Goal: Transaction & Acquisition: Purchase product/service

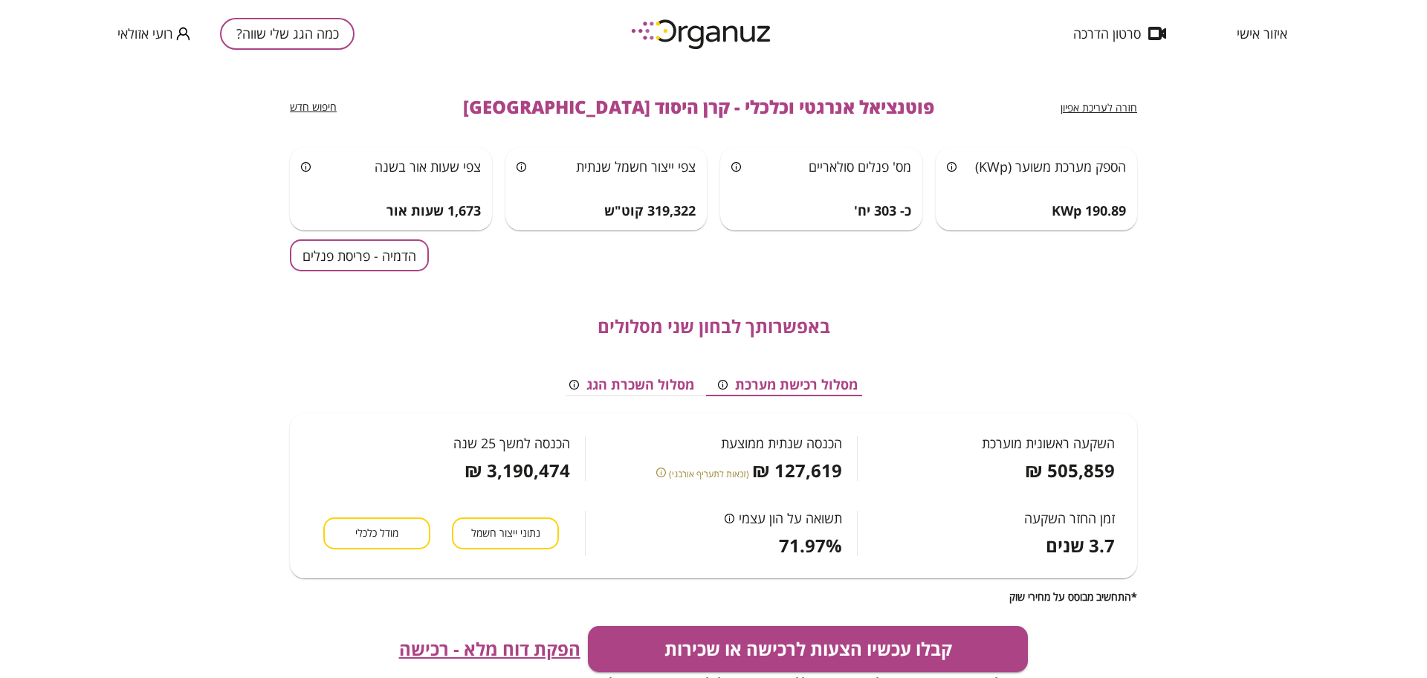
click at [393, 262] on button "הדמיה - פריסת פנלים" at bounding box center [359, 255] width 139 height 32
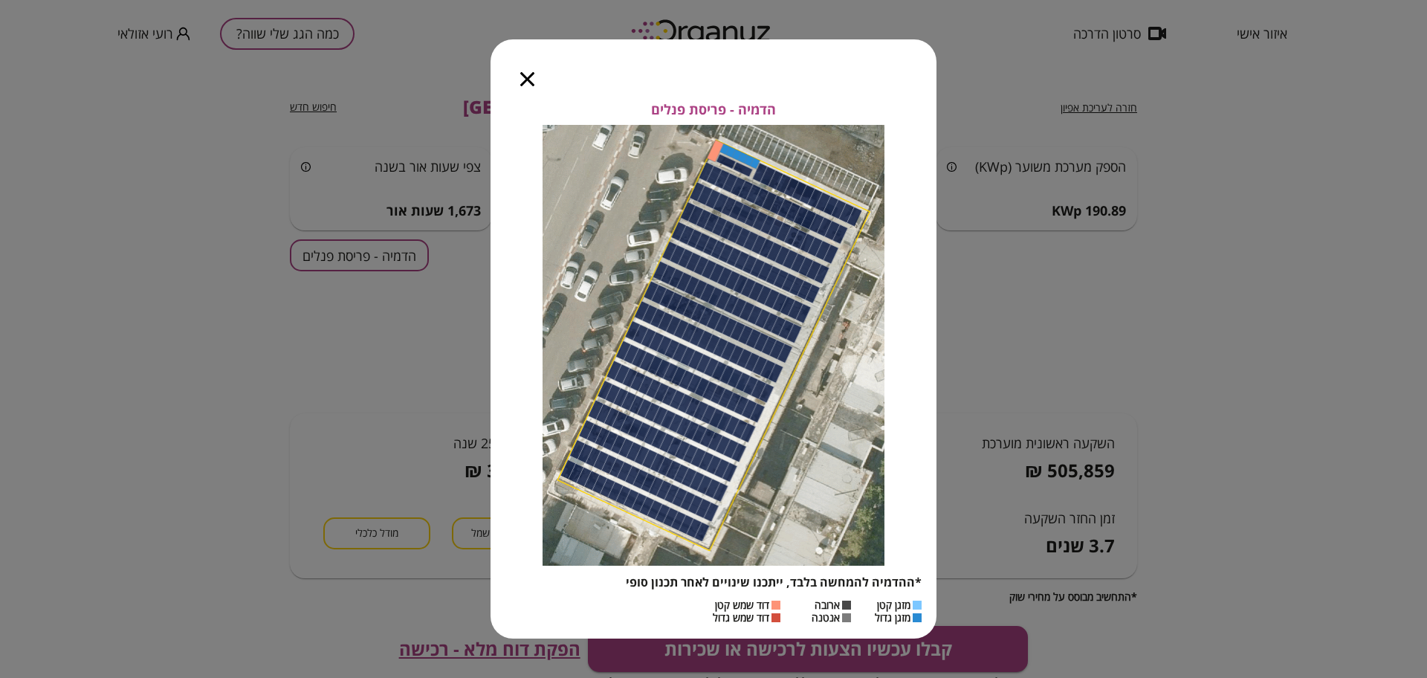
click at [528, 77] on icon "button" at bounding box center [527, 79] width 14 height 14
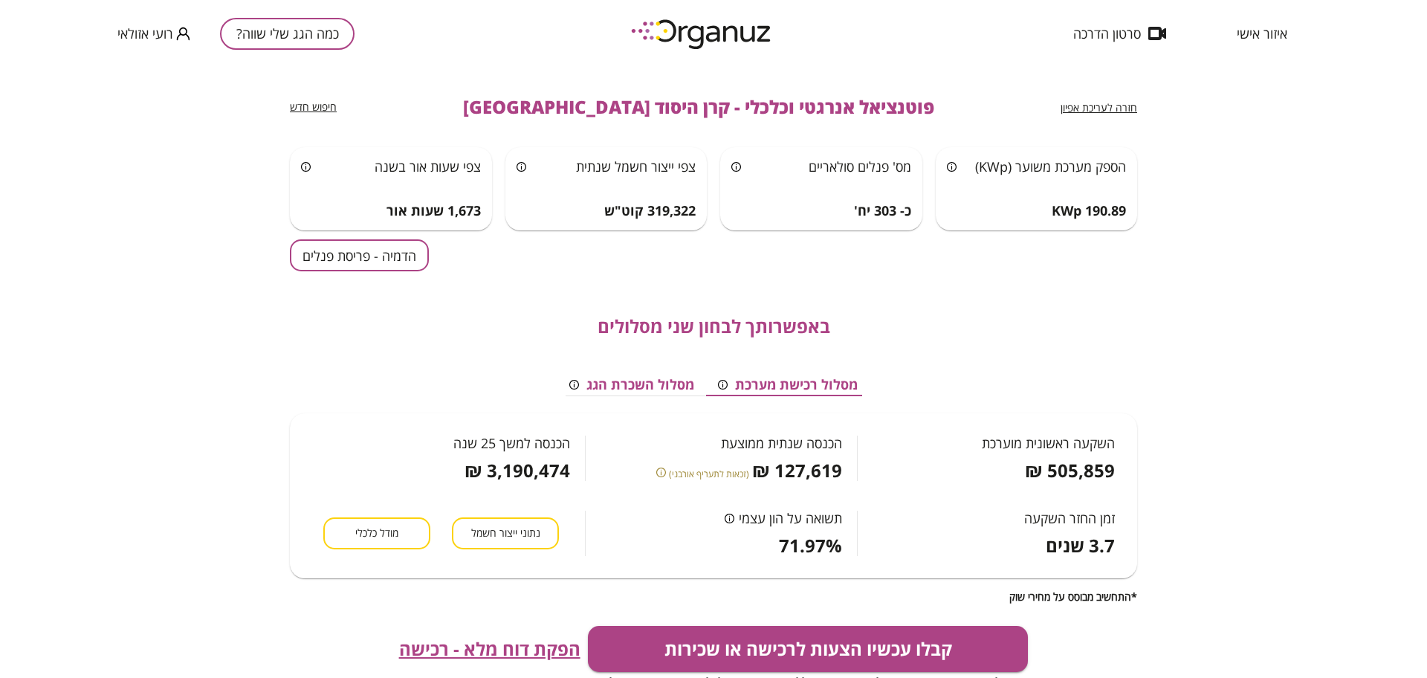
click at [290, 31] on button "כמה הגג שלי שווה?" at bounding box center [287, 34] width 135 height 32
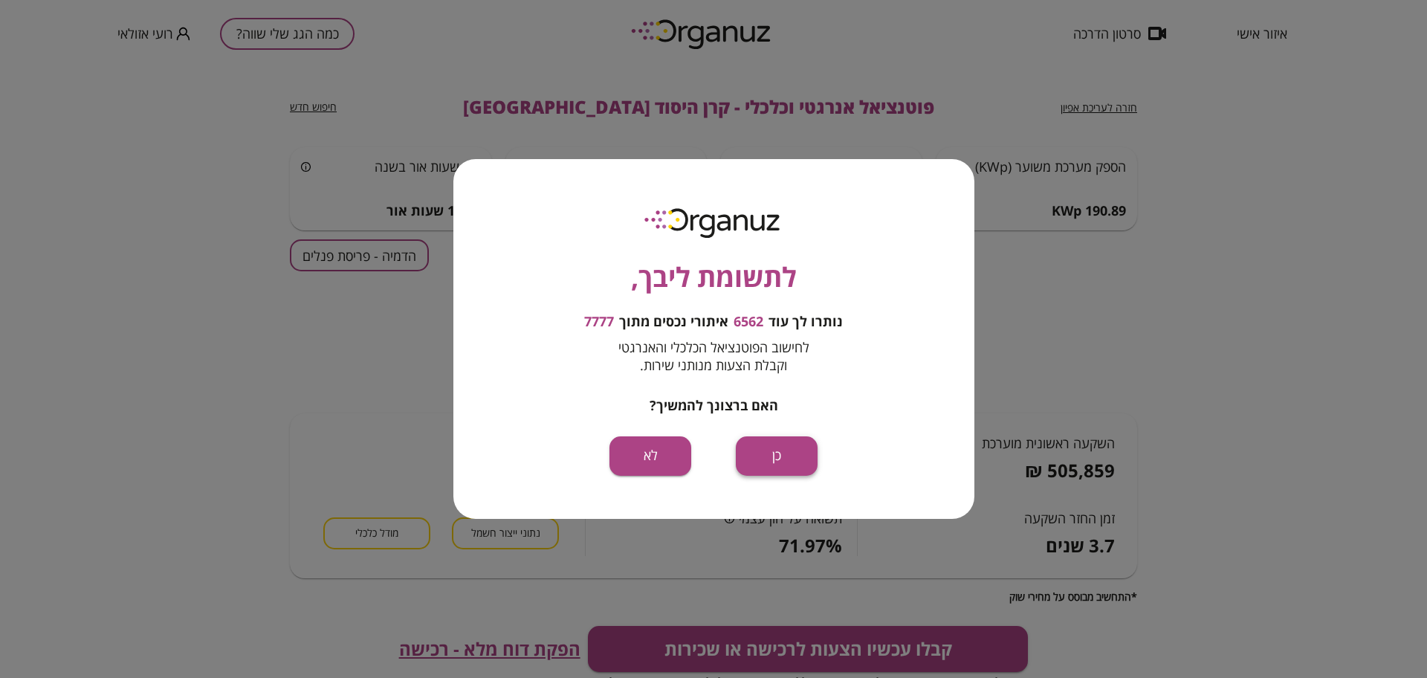
click at [774, 451] on button "כן" at bounding box center [777, 455] width 82 height 39
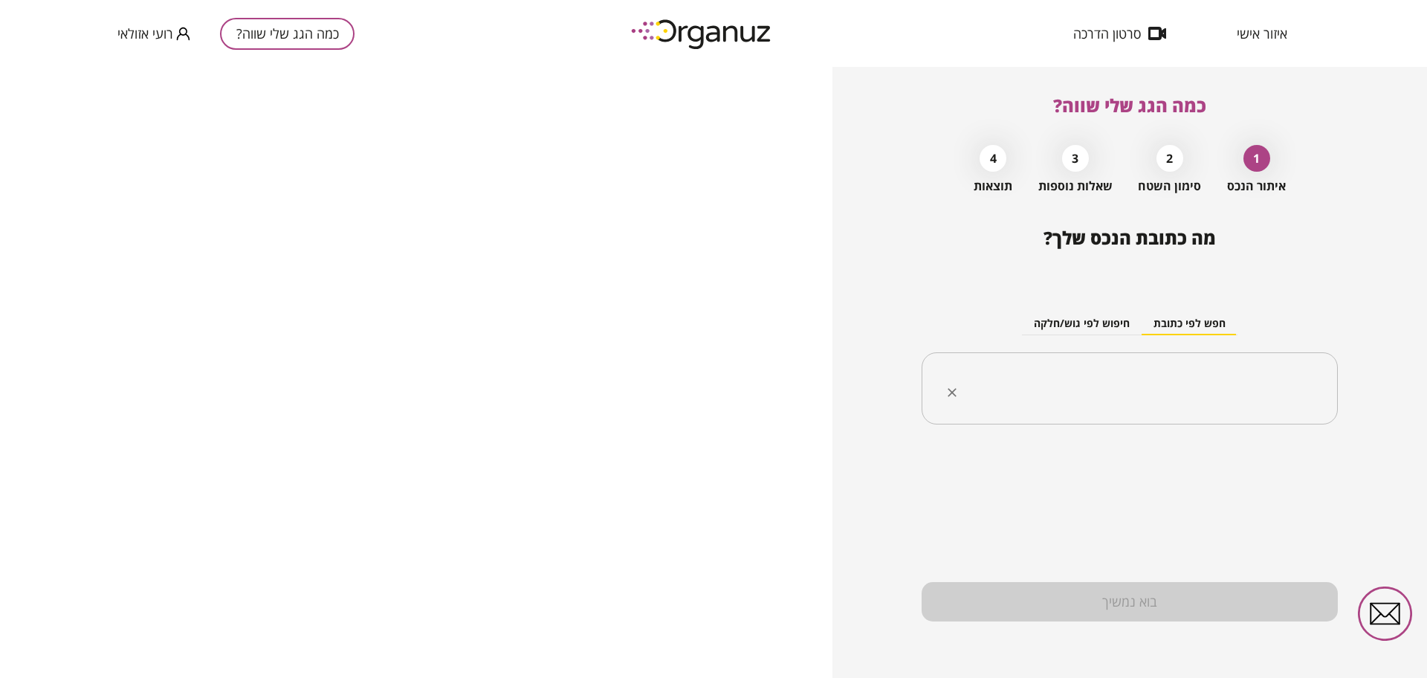
click at [1075, 389] on input "text" at bounding box center [1135, 388] width 369 height 37
paste input "**********"
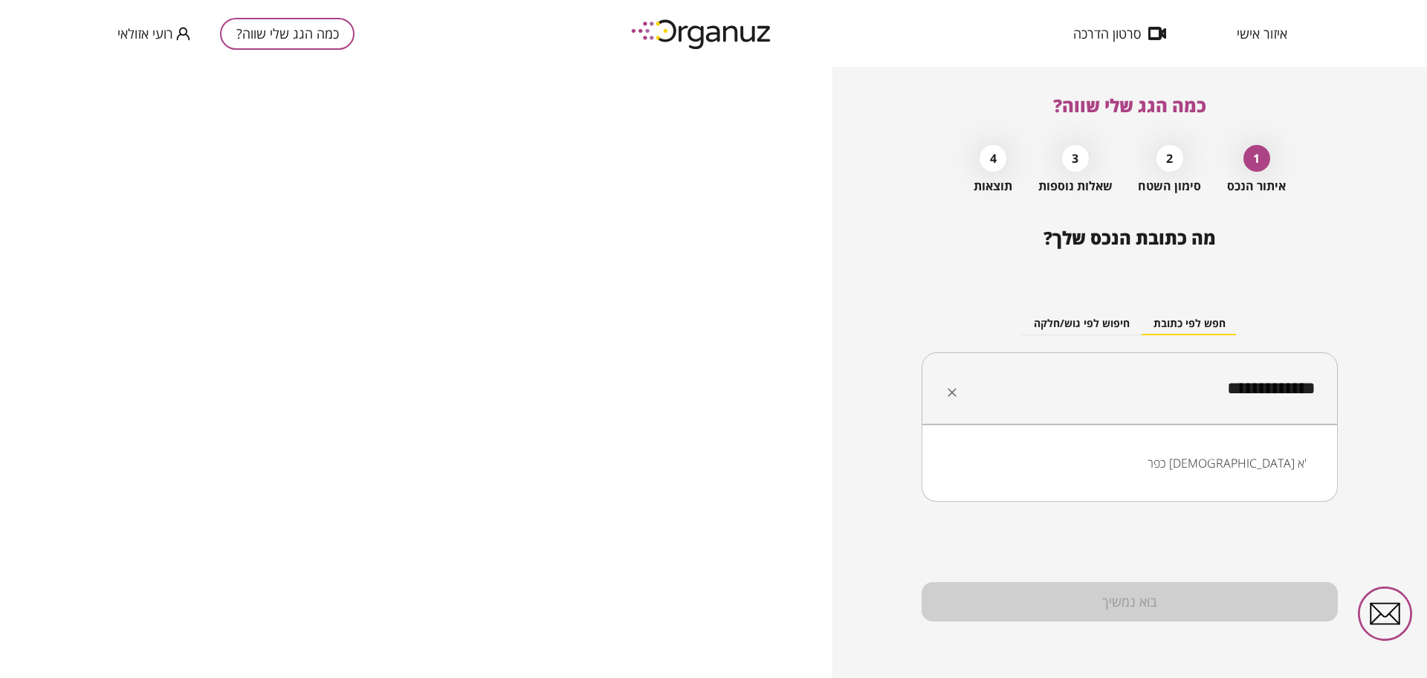
click at [1171, 467] on li "כפר [DEMOGRAPHIC_DATA] א'" at bounding box center [1130, 463] width 378 height 27
click at [1178, 463] on li "הפועל המזרחי [GEOGRAPHIC_DATA][DEMOGRAPHIC_DATA] א'" at bounding box center [1130, 463] width 378 height 27
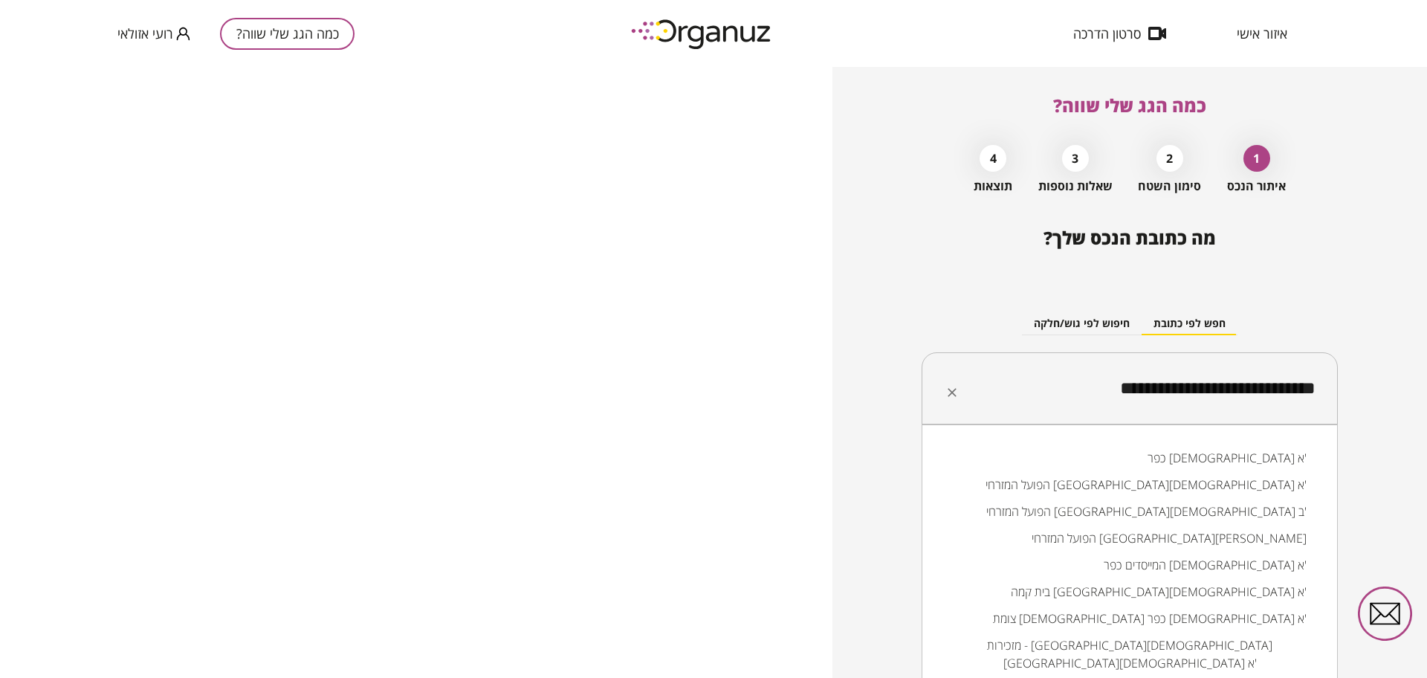
scroll to position [8, 0]
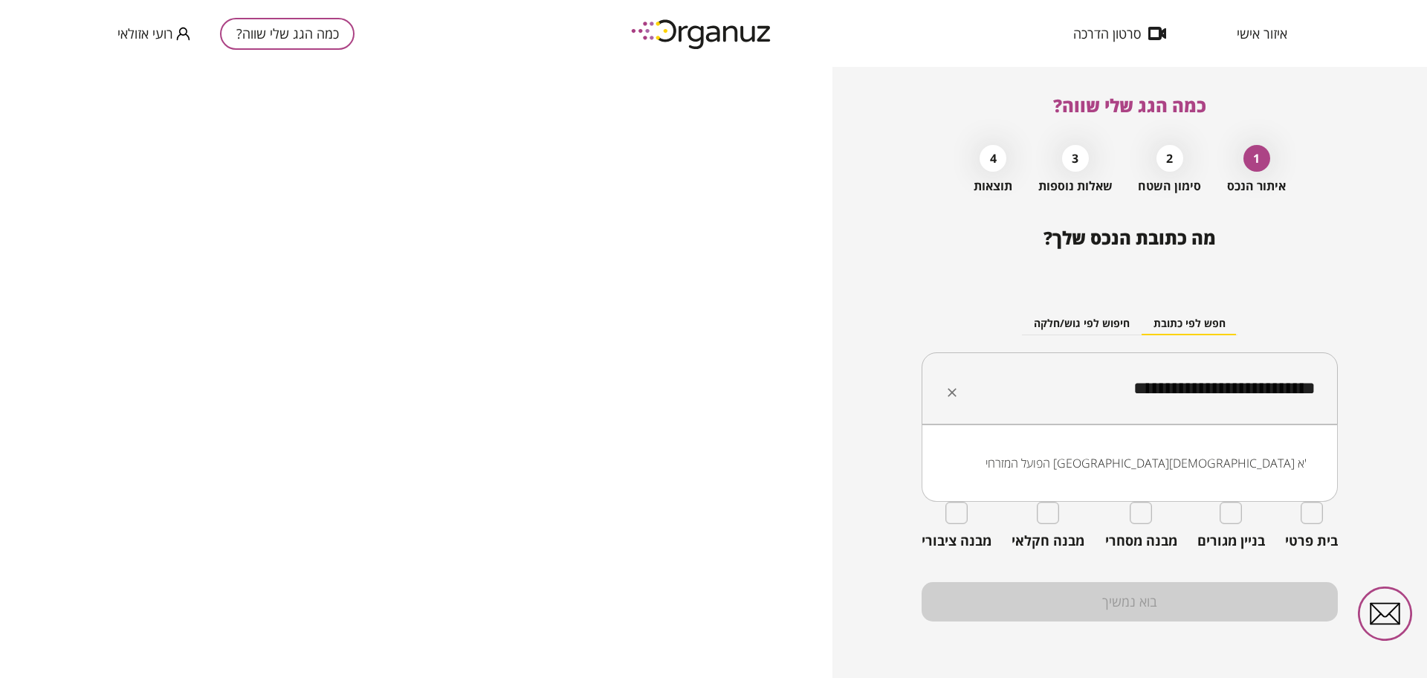
type input "**********"
drag, startPoint x: 1332, startPoint y: 236, endPoint x: 1290, endPoint y: 250, distance: 44.4
click at [1332, 236] on div "**********" at bounding box center [1130, 388] width 416 height 322
click at [1035, 508] on div "מבנה חקלאי" at bounding box center [1048, 526] width 73 height 48
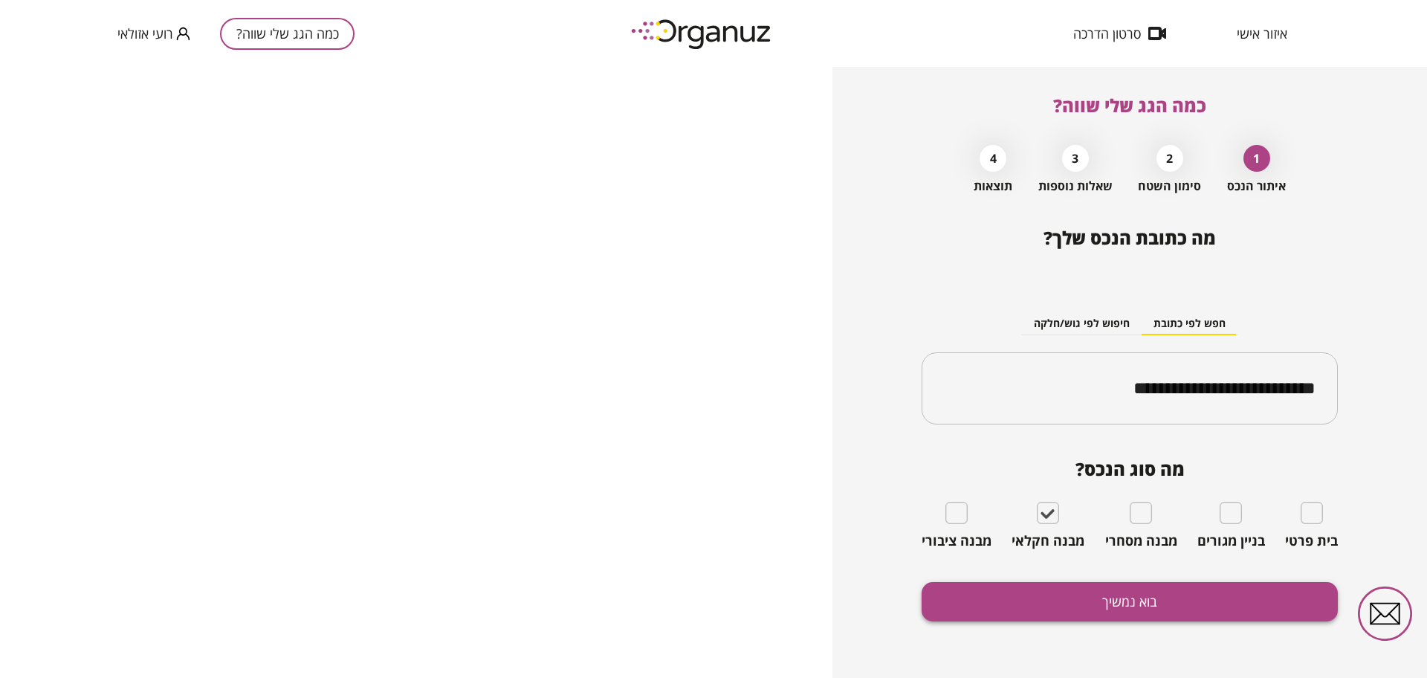
click at [1055, 610] on button "בוא נמשיך" at bounding box center [1130, 601] width 416 height 39
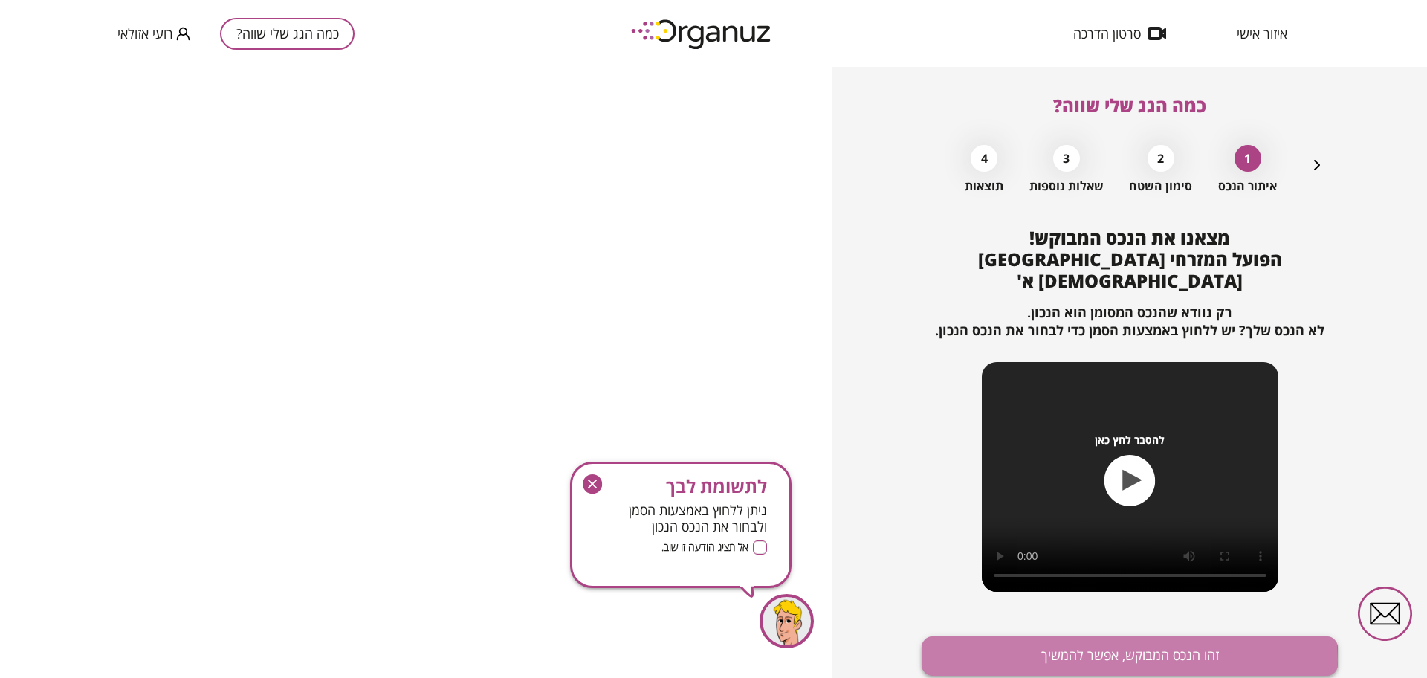
click at [1107, 638] on button "זהו הנכס המבוקש, אפשר להמשיך" at bounding box center [1130, 655] width 416 height 39
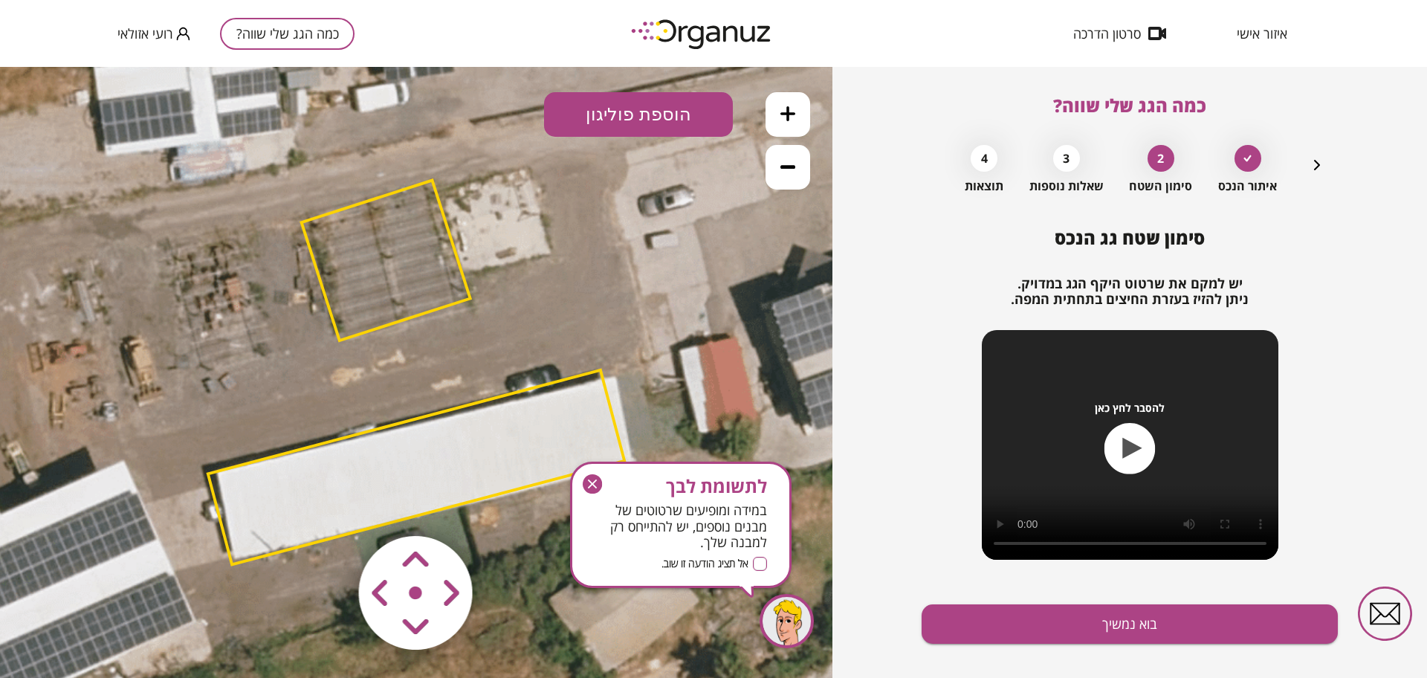
click at [592, 476] on icon "button" at bounding box center [592, 483] width 19 height 19
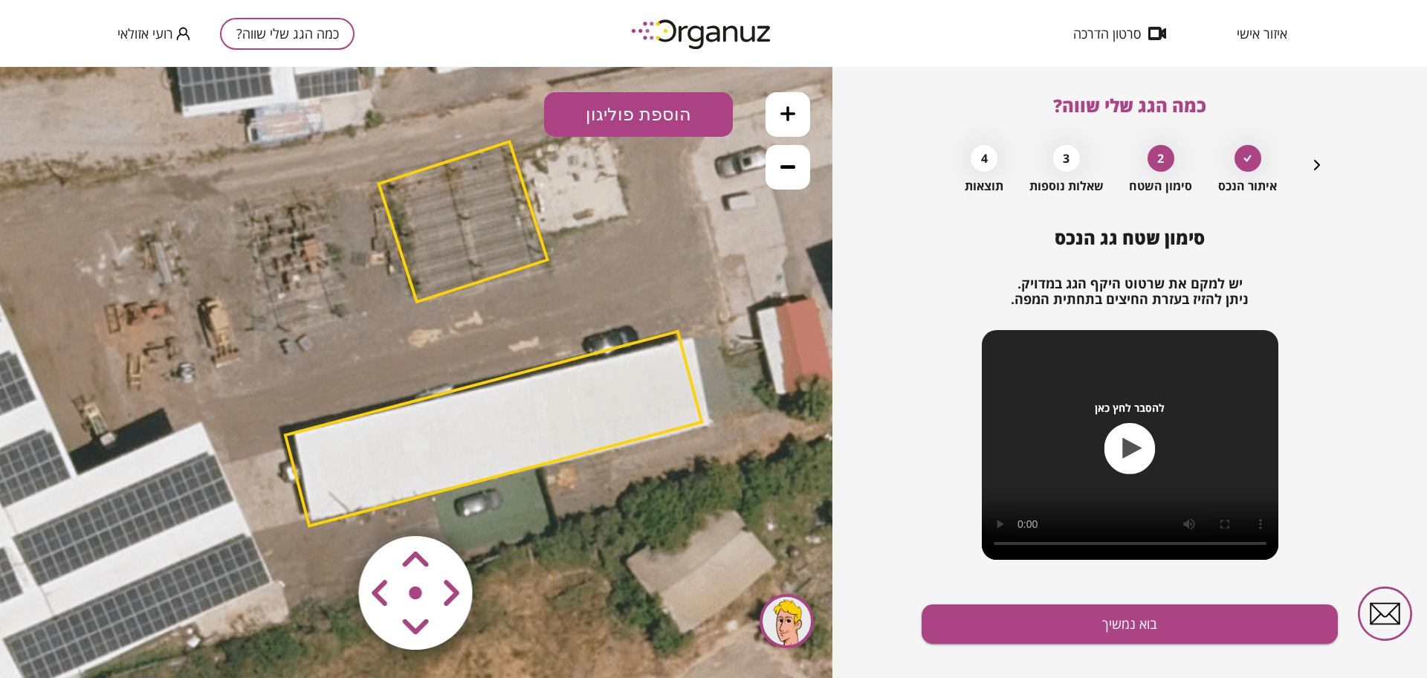
drag, startPoint x: 507, startPoint y: 323, endPoint x: 586, endPoint y: 300, distance: 81.9
click at [585, 286] on icon at bounding box center [494, 335] width 1304 height 1304
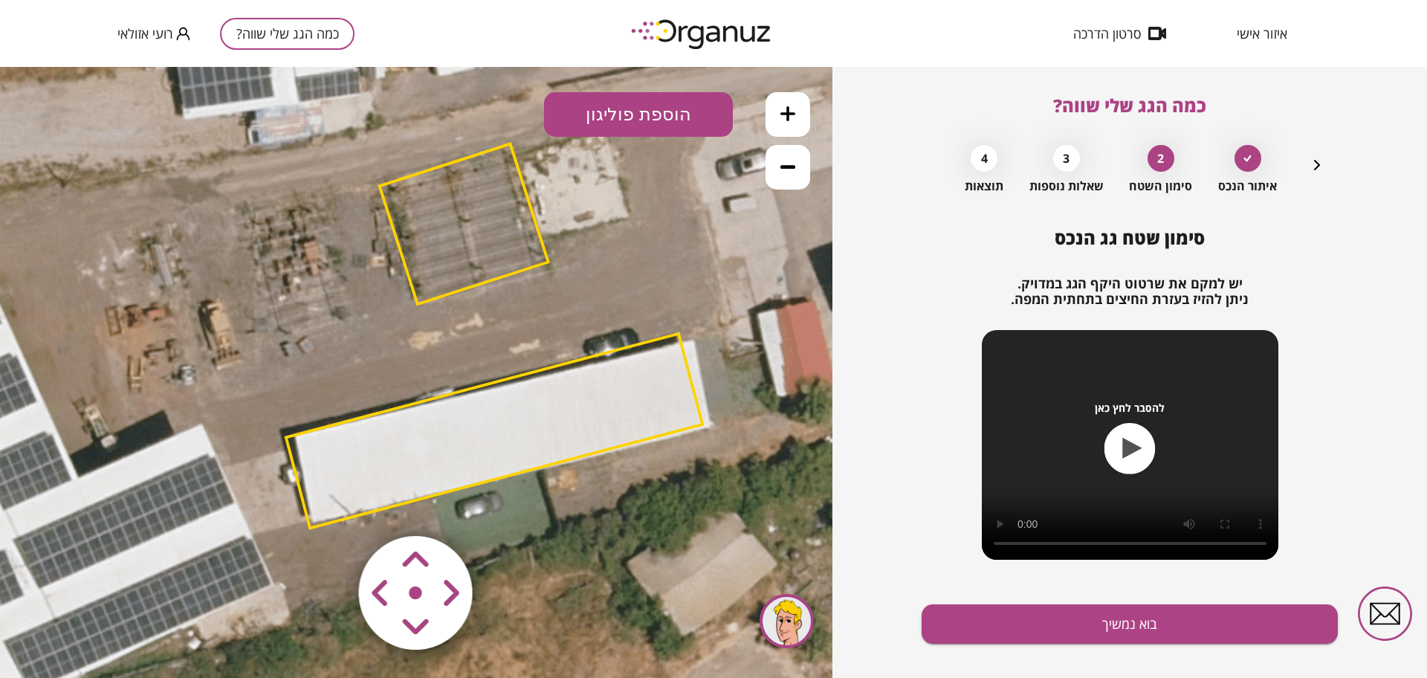
click at [541, 424] on polygon at bounding box center [494, 431] width 416 height 195
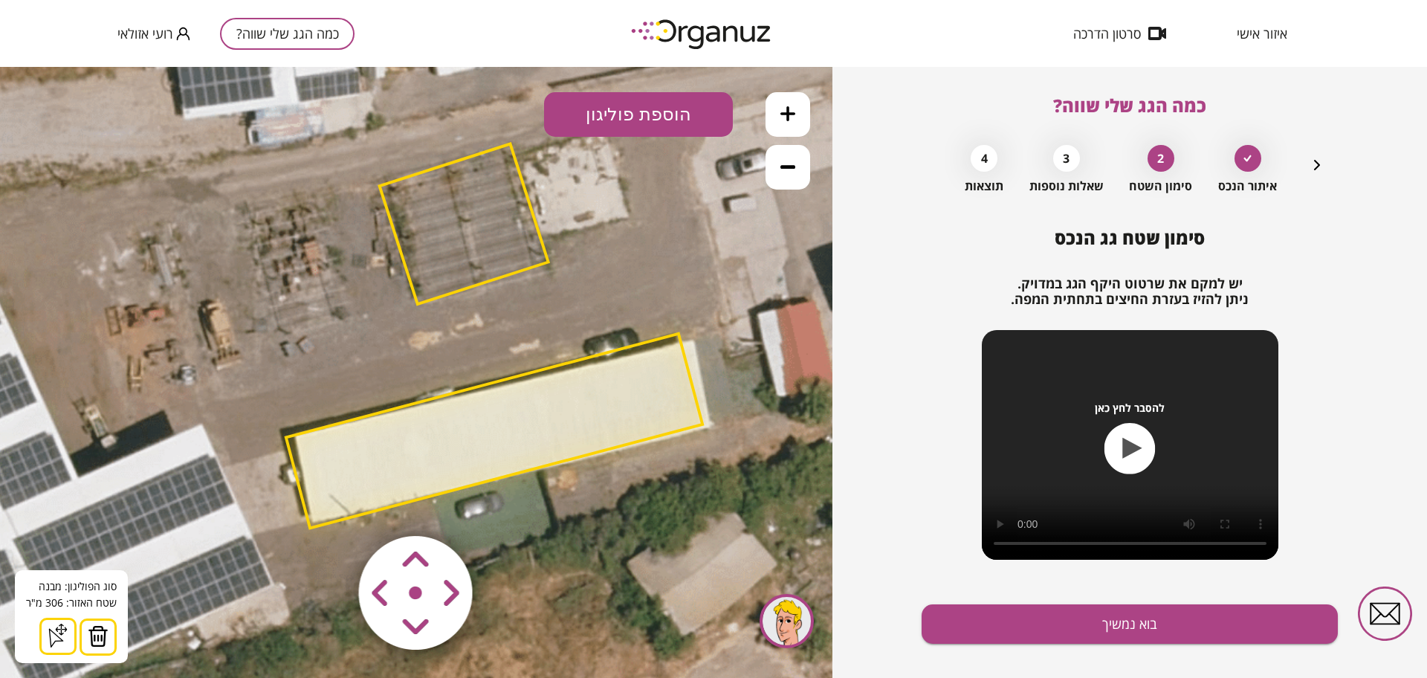
click at [328, 505] on area at bounding box center [328, 505] width 0 height 0
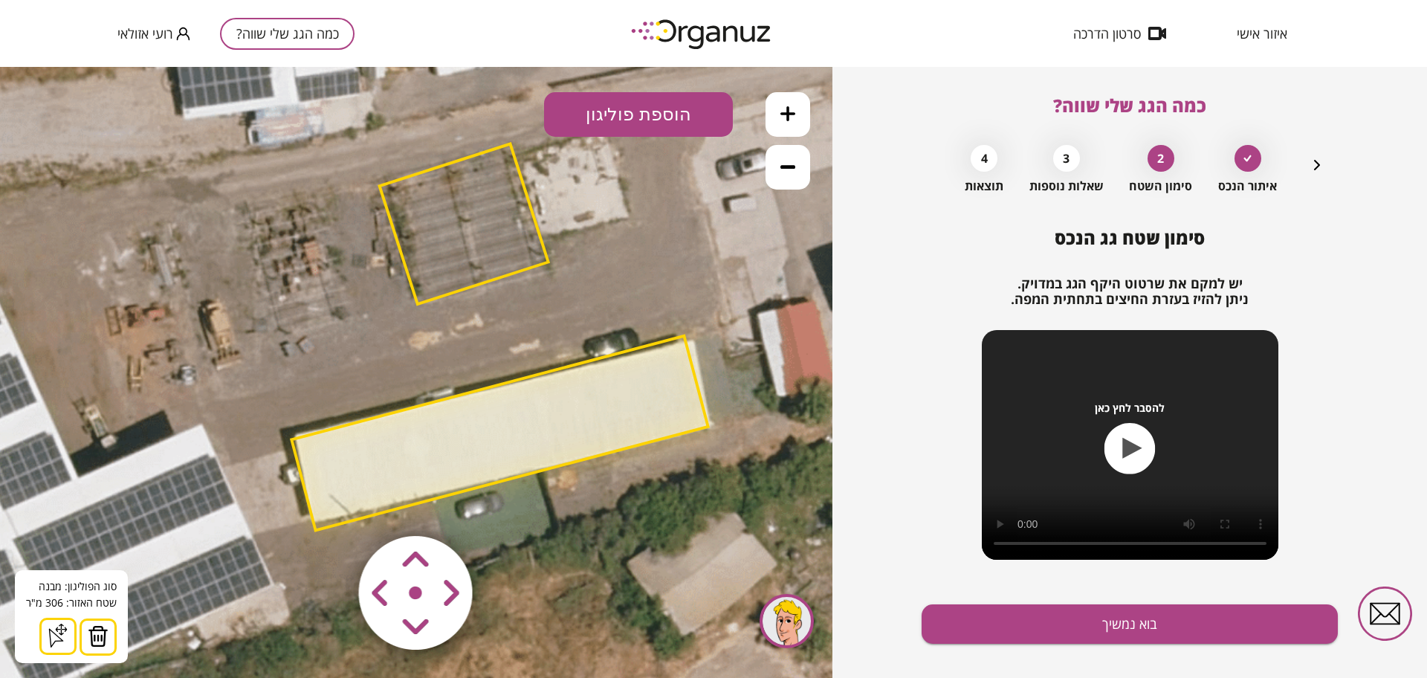
click at [328, 505] on area at bounding box center [328, 505] width 0 height 0
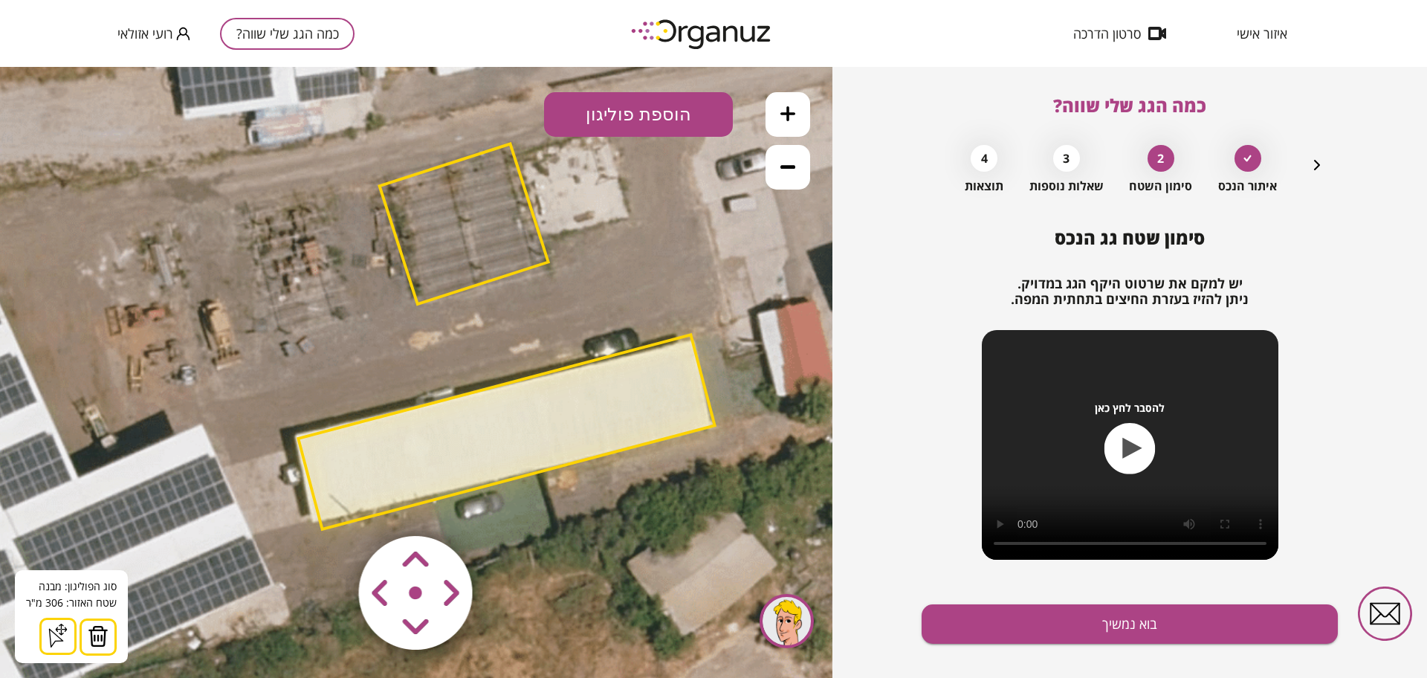
click at [328, 505] on area at bounding box center [328, 505] width 0 height 0
click at [473, 239] on polygon at bounding box center [464, 224] width 169 height 161
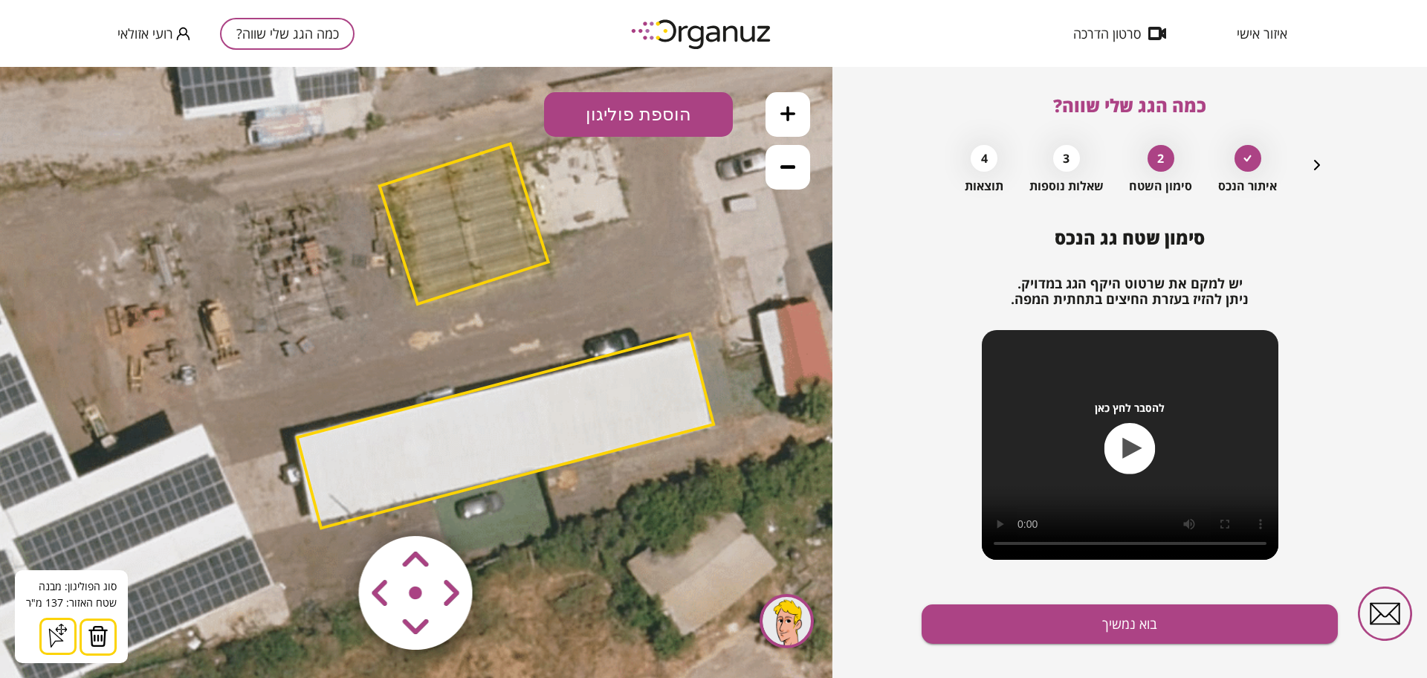
click at [102, 636] on img at bounding box center [98, 636] width 21 height 22
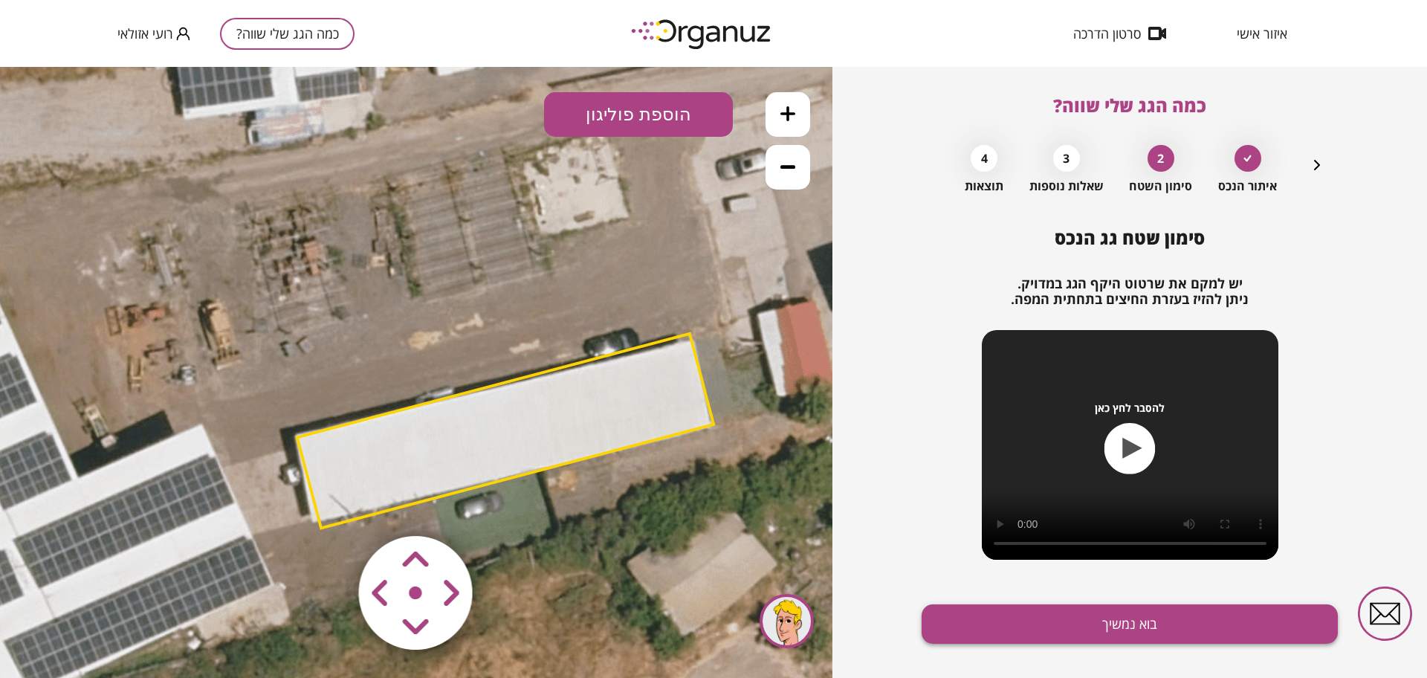
click at [1015, 625] on button "בוא נמשיך" at bounding box center [1130, 623] width 416 height 39
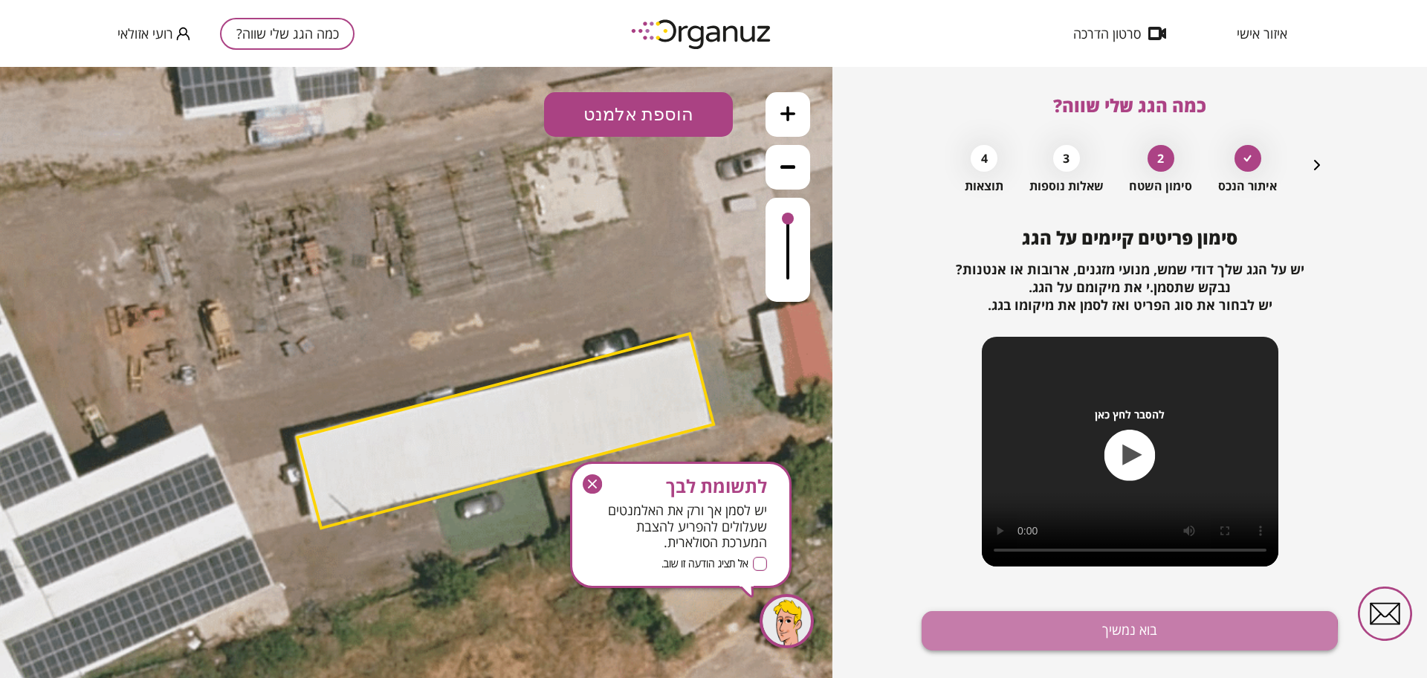
click at [1022, 638] on button "בוא נמשיך" at bounding box center [1130, 630] width 416 height 39
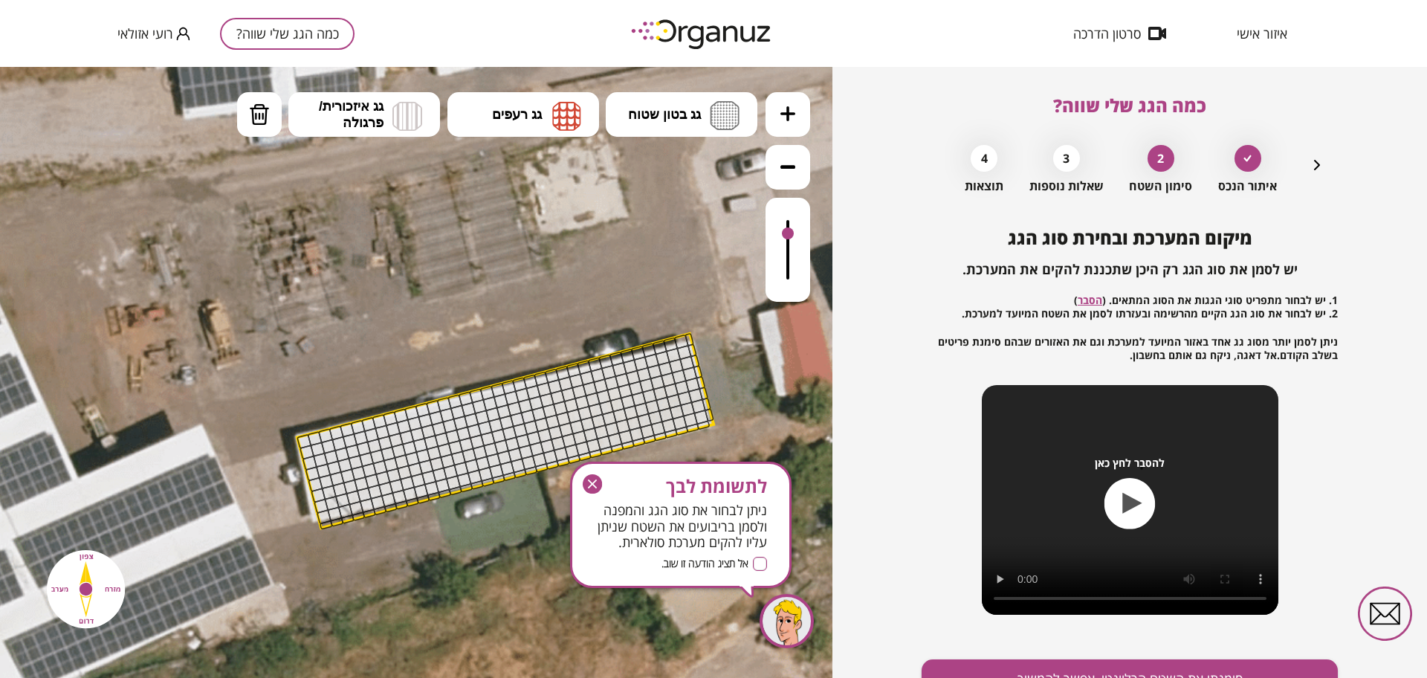
drag, startPoint x: 789, startPoint y: 213, endPoint x: 716, endPoint y: 158, distance: 90.2
click at [724, 164] on div ".st0 { fill: #FFFFFF; } 0" at bounding box center [416, 372] width 832 height 611
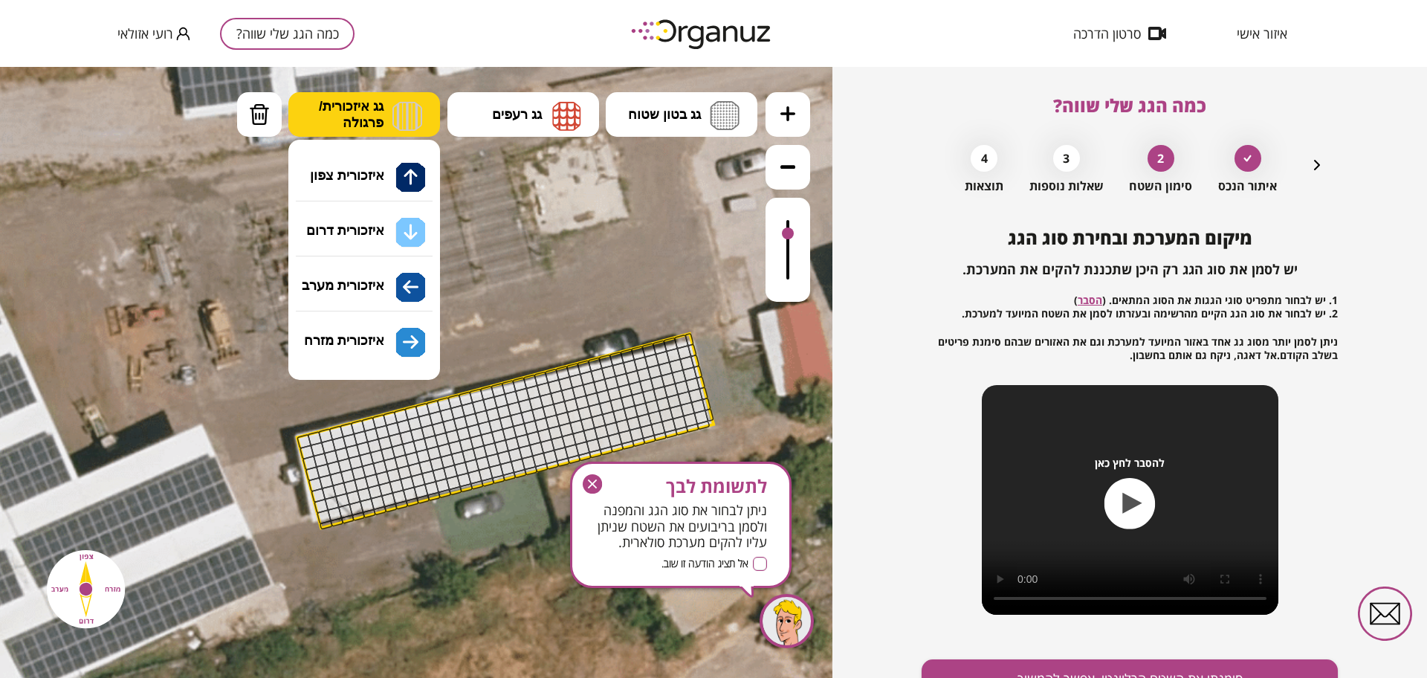
click at [381, 120] on span "גג איזכורית/ פרגולה" at bounding box center [351, 114] width 65 height 33
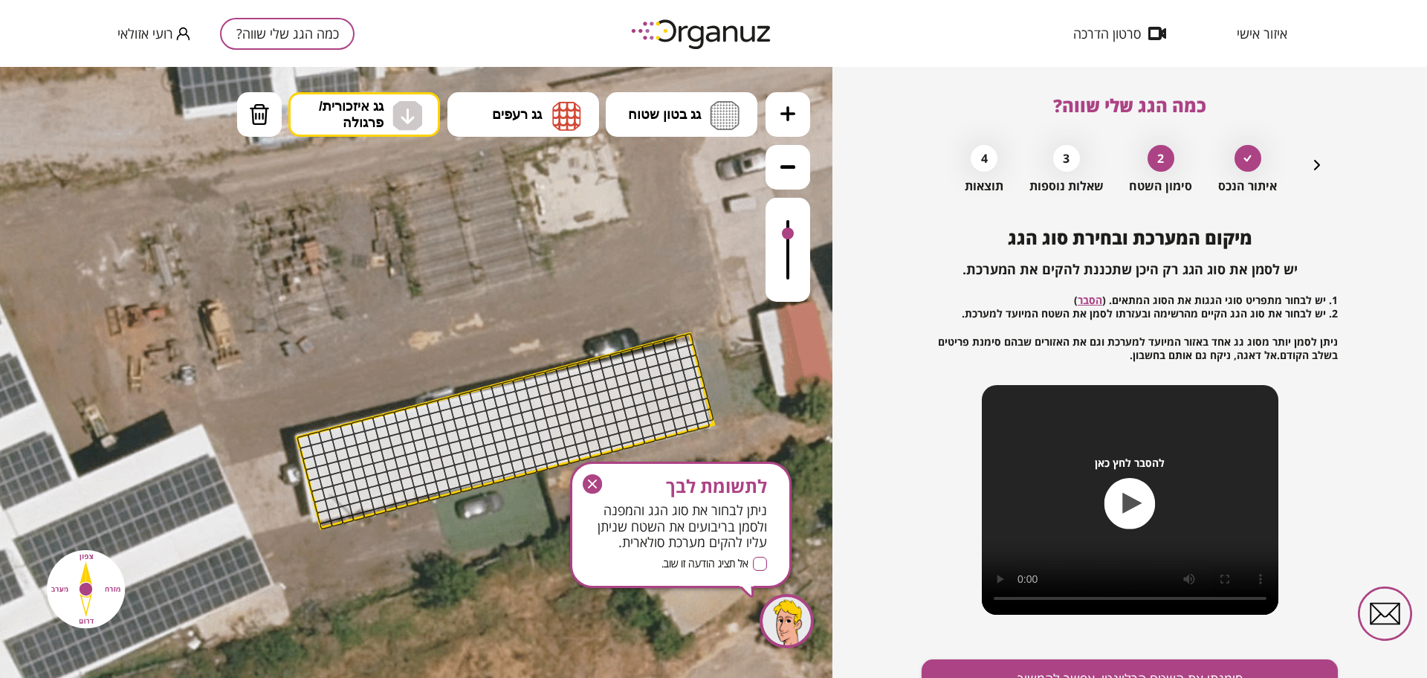
click at [414, 214] on div ".st0 { fill: #FFFFFF; } 0" at bounding box center [416, 372] width 832 height 611
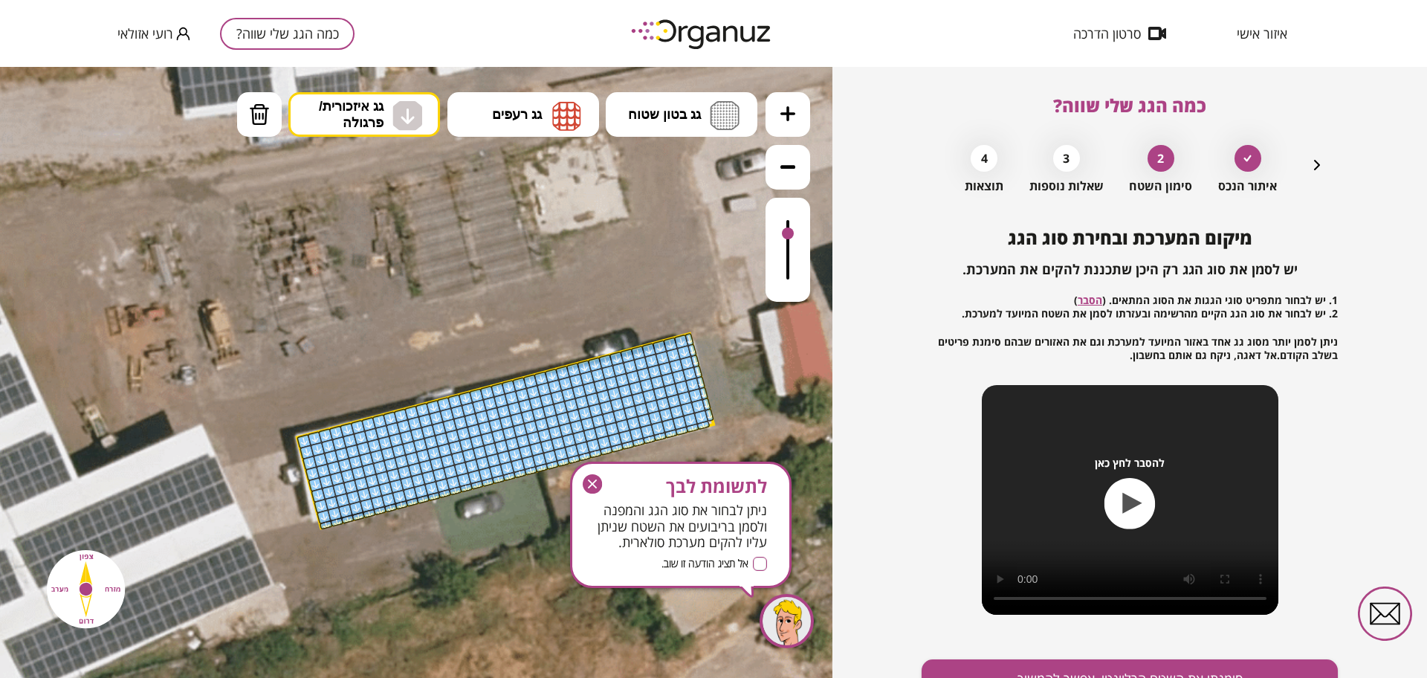
drag, startPoint x: 308, startPoint y: 439, endPoint x: 604, endPoint y: 424, distance: 295.4
click at [592, 482] on icon "button" at bounding box center [592, 483] width 19 height 19
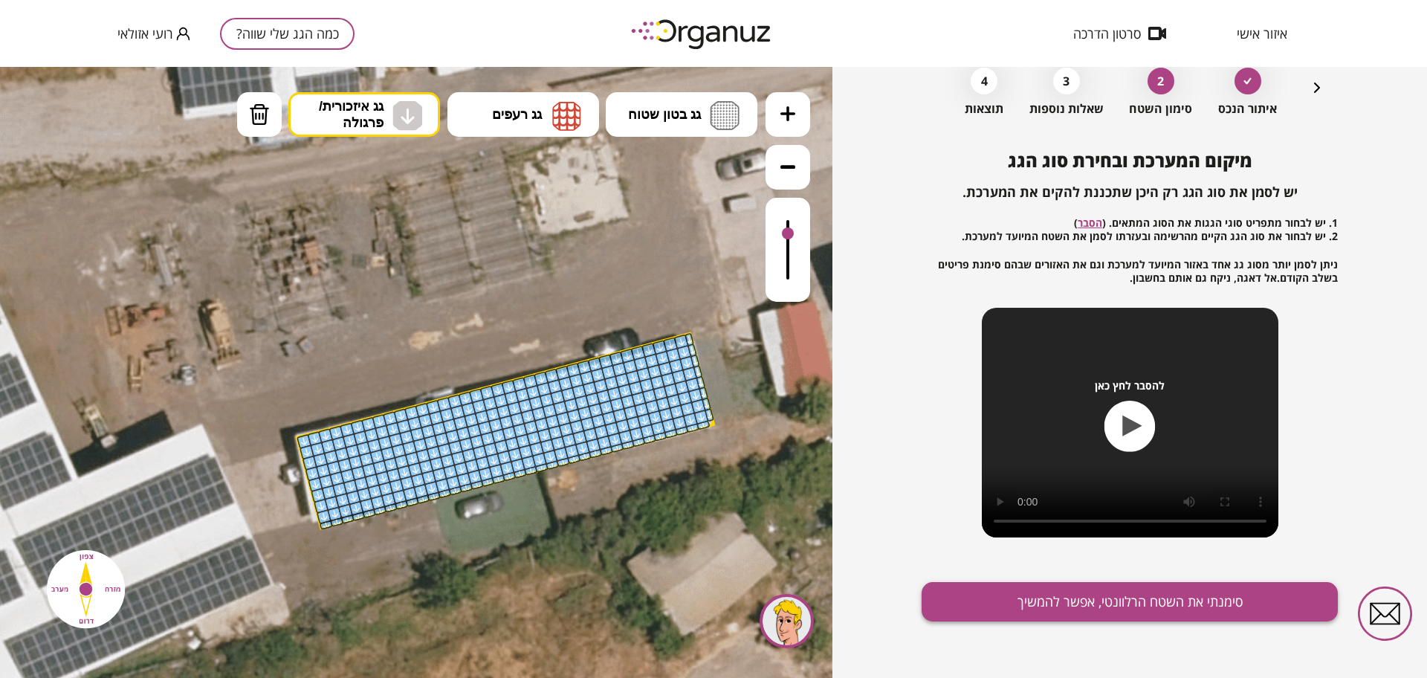
click at [1087, 597] on button "סימנתי את השטח הרלוונטי, אפשר להמשיך" at bounding box center [1130, 601] width 416 height 39
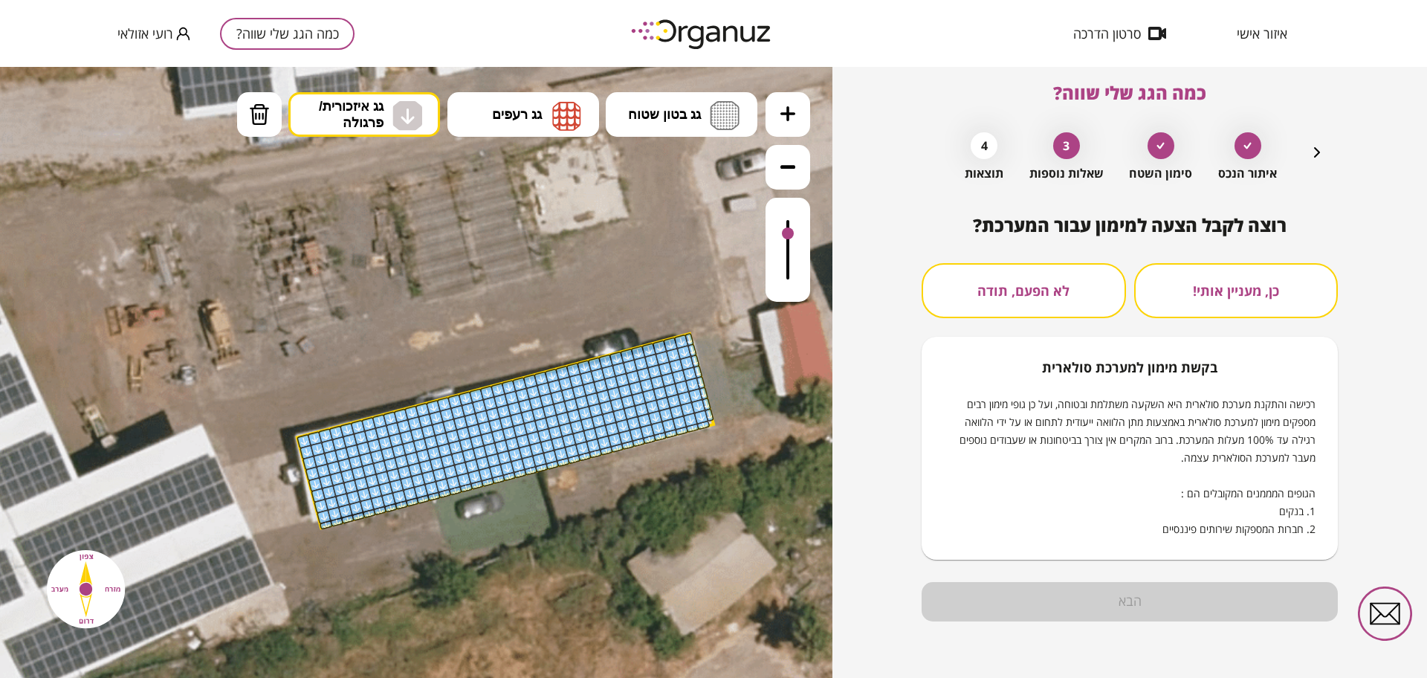
scroll to position [13, 0]
click at [1056, 285] on button "לא הפעם, תודה" at bounding box center [1024, 290] width 204 height 55
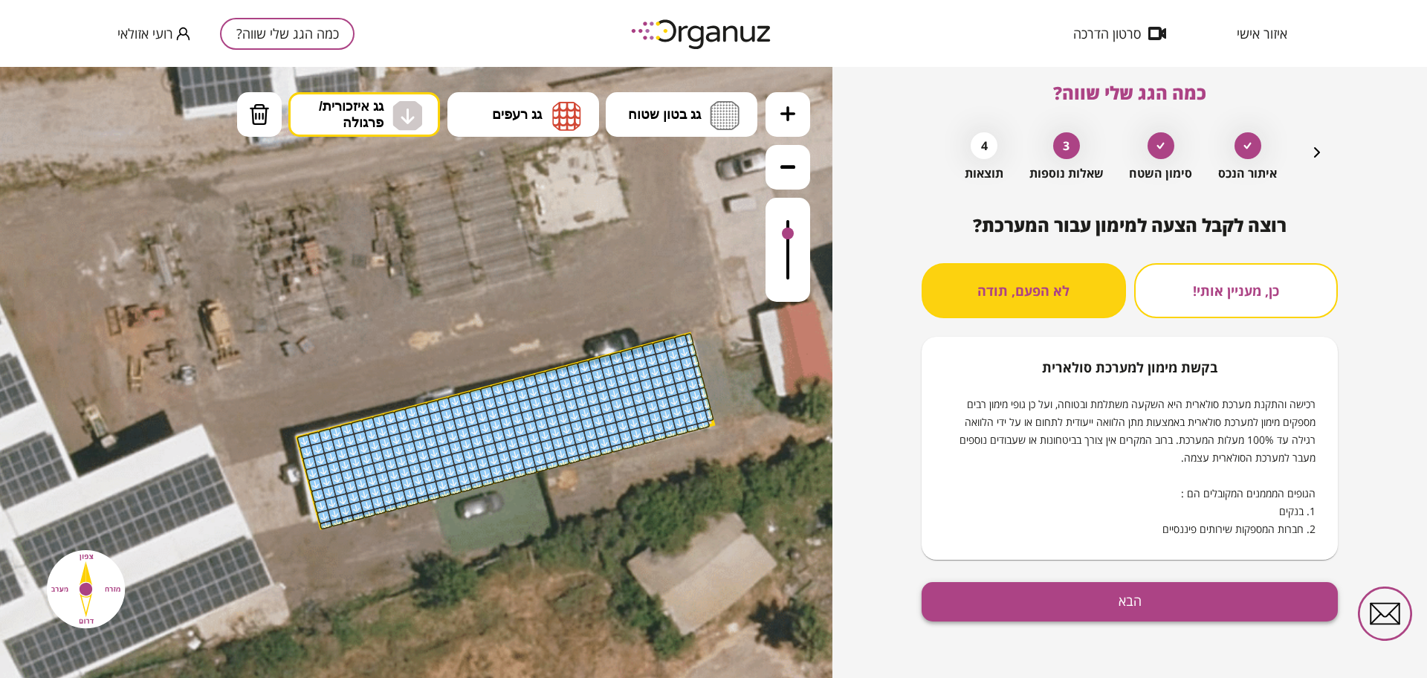
click at [1155, 588] on button "הבא" at bounding box center [1130, 601] width 416 height 39
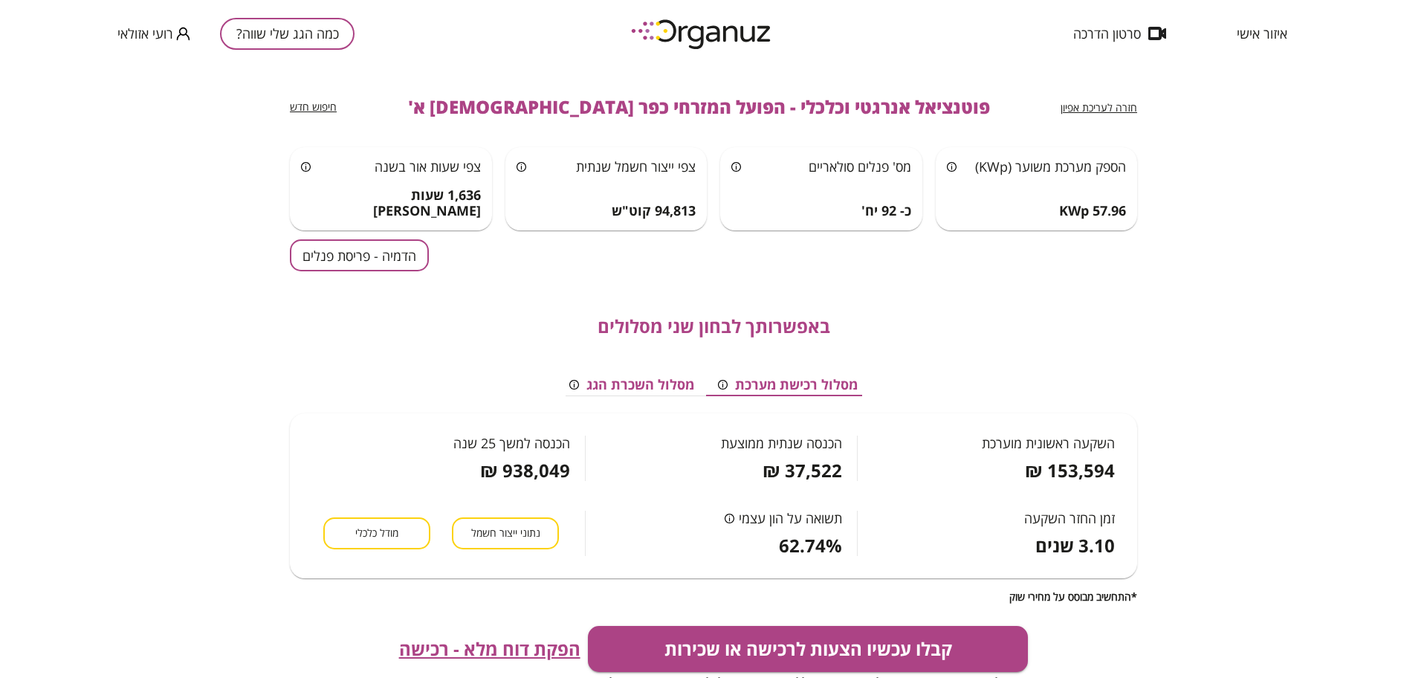
click at [343, 245] on button "הדמיה - פריסת פנלים" at bounding box center [359, 255] width 139 height 32
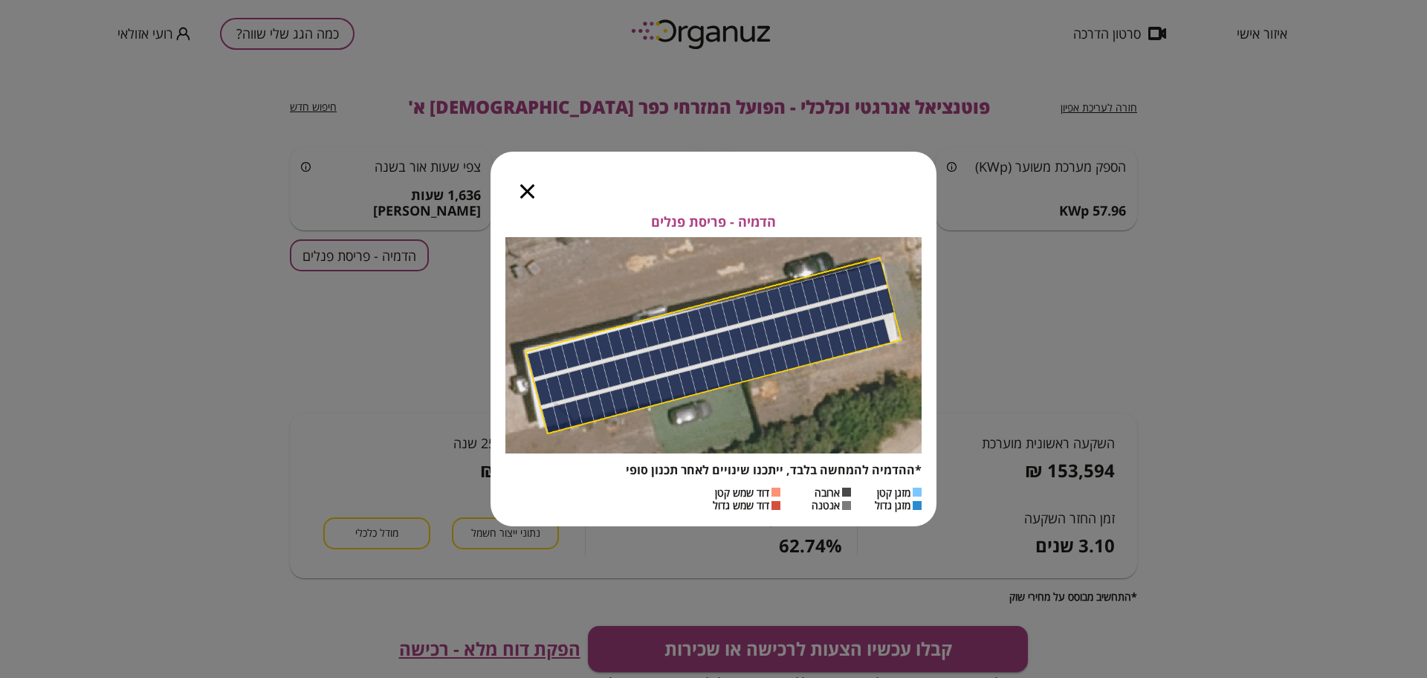
click at [527, 187] on icon "button" at bounding box center [527, 191] width 14 height 14
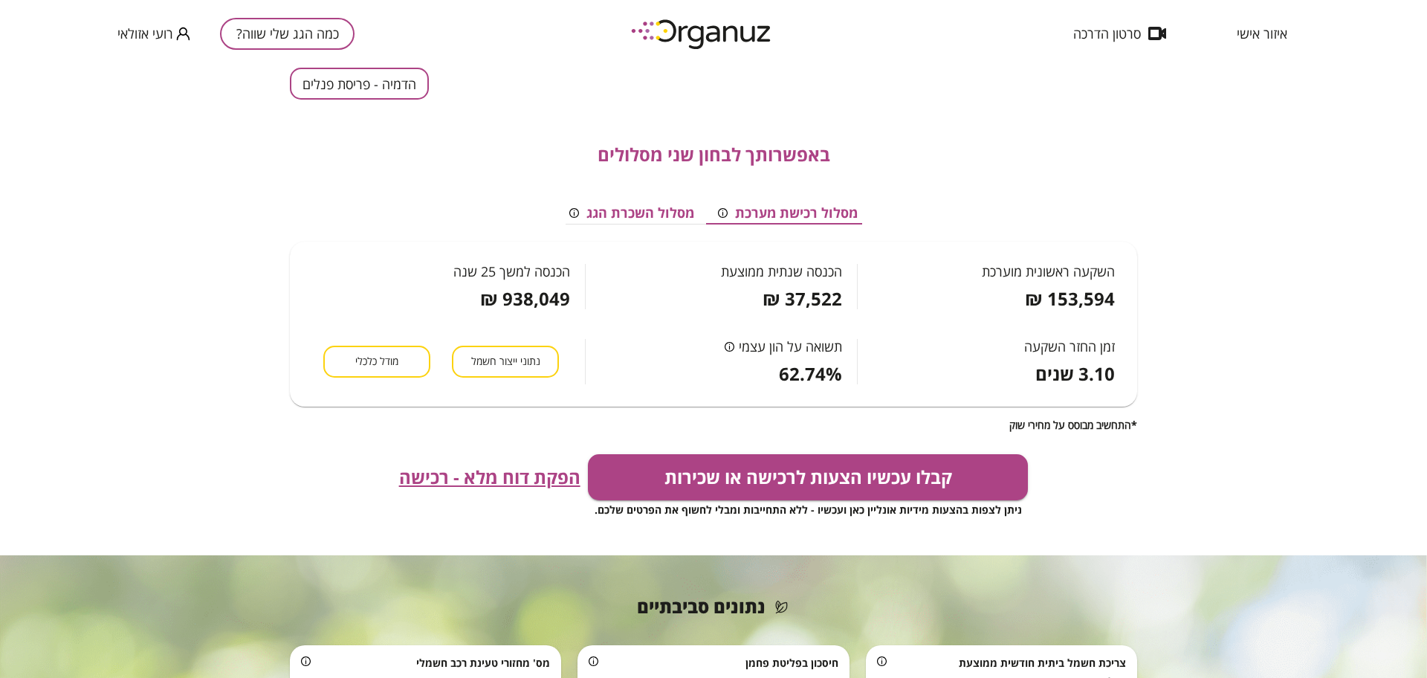
scroll to position [186, 0]
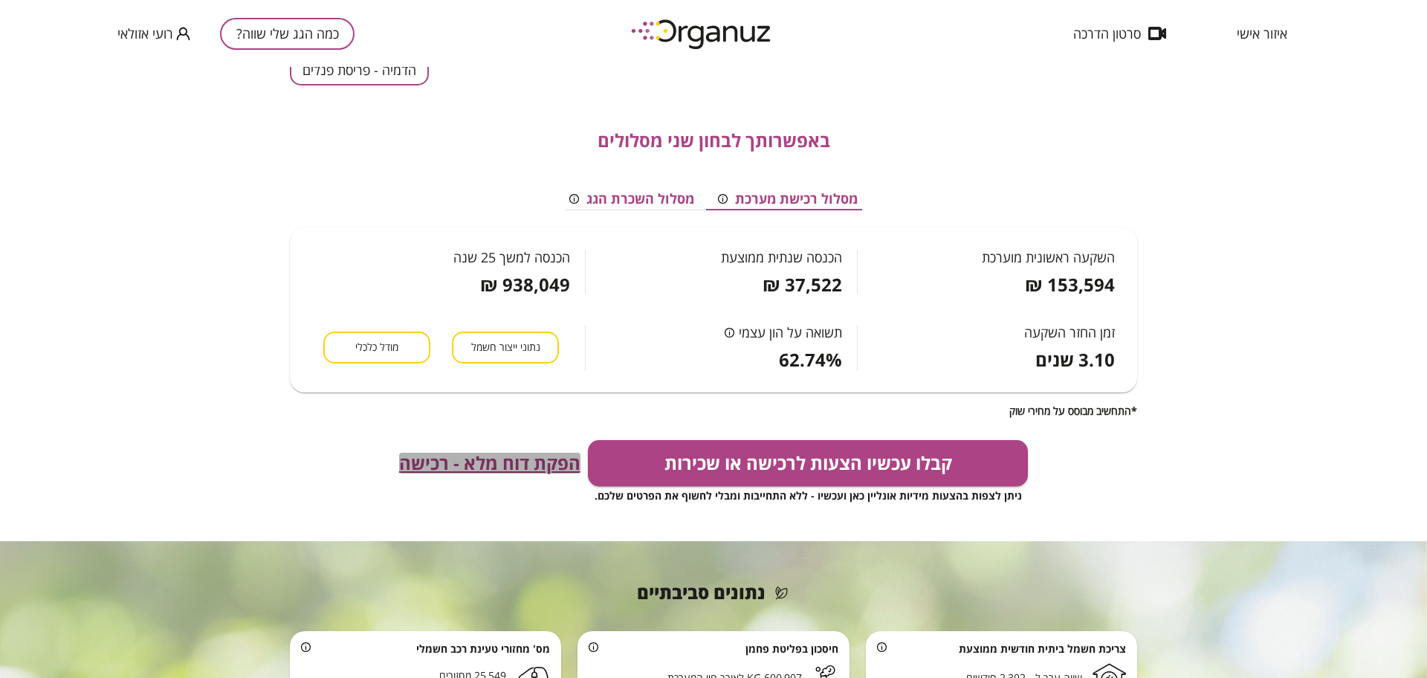
click at [490, 457] on span "הפקת דוח מלא - רכישה" at bounding box center [489, 463] width 181 height 21
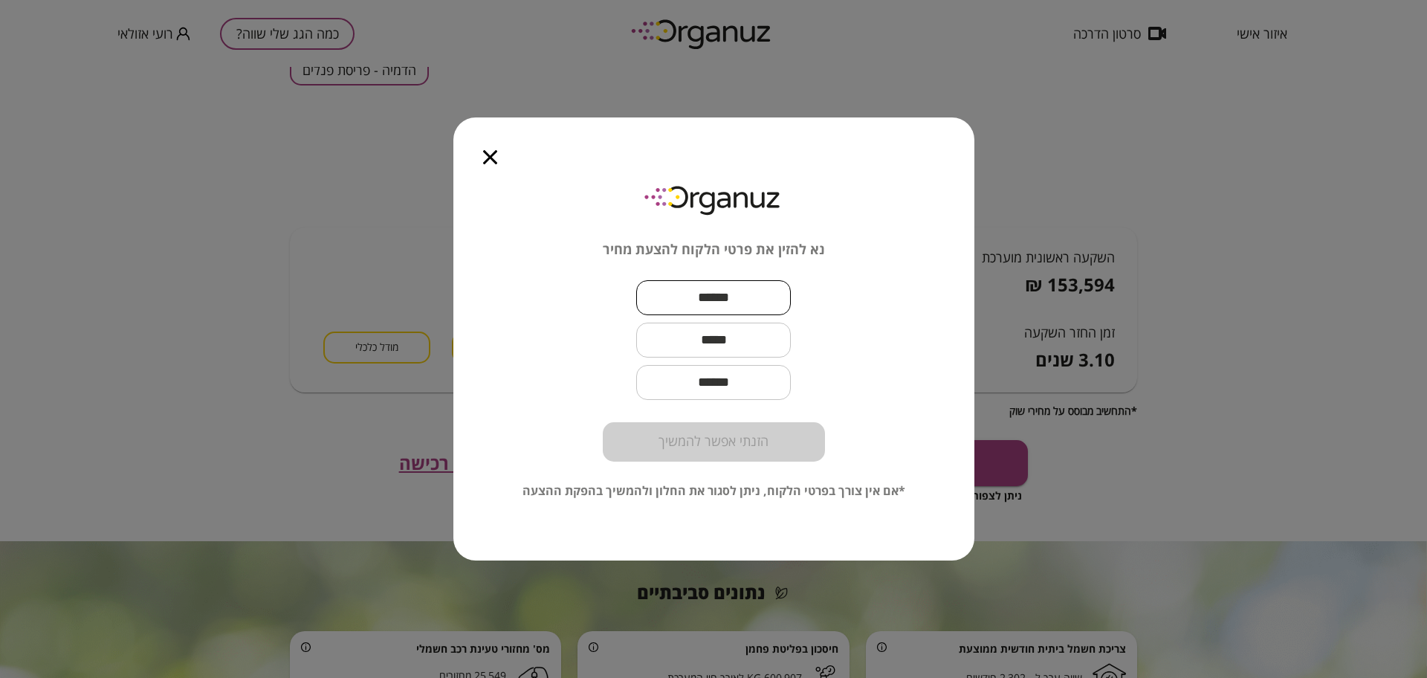
click at [636, 279] on input "text" at bounding box center [713, 298] width 155 height 44
click at [691, 290] on input "text" at bounding box center [713, 298] width 155 height 44
paste input "**********"
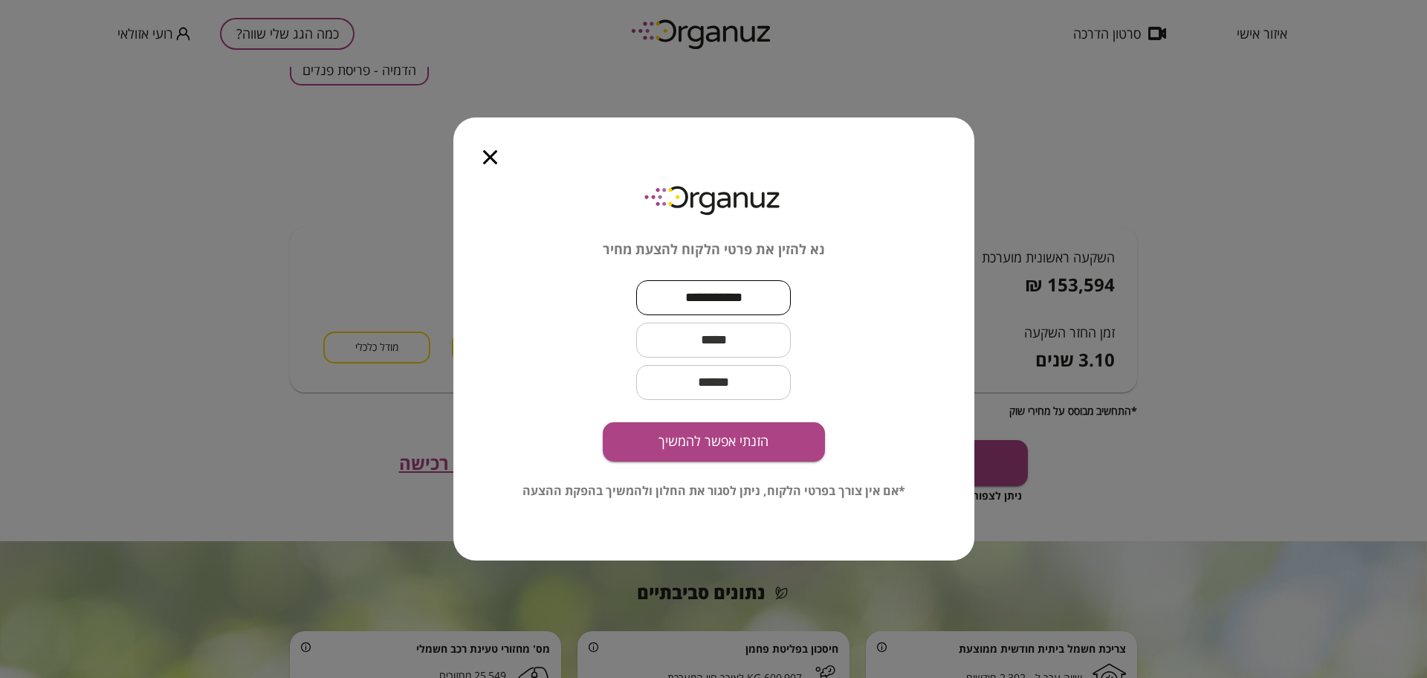
type input "**********"
drag, startPoint x: 669, startPoint y: 334, endPoint x: 679, endPoint y: 355, distance: 23.3
click at [669, 334] on input "text" at bounding box center [713, 340] width 155 height 44
paste input "**********"
type input "**********"
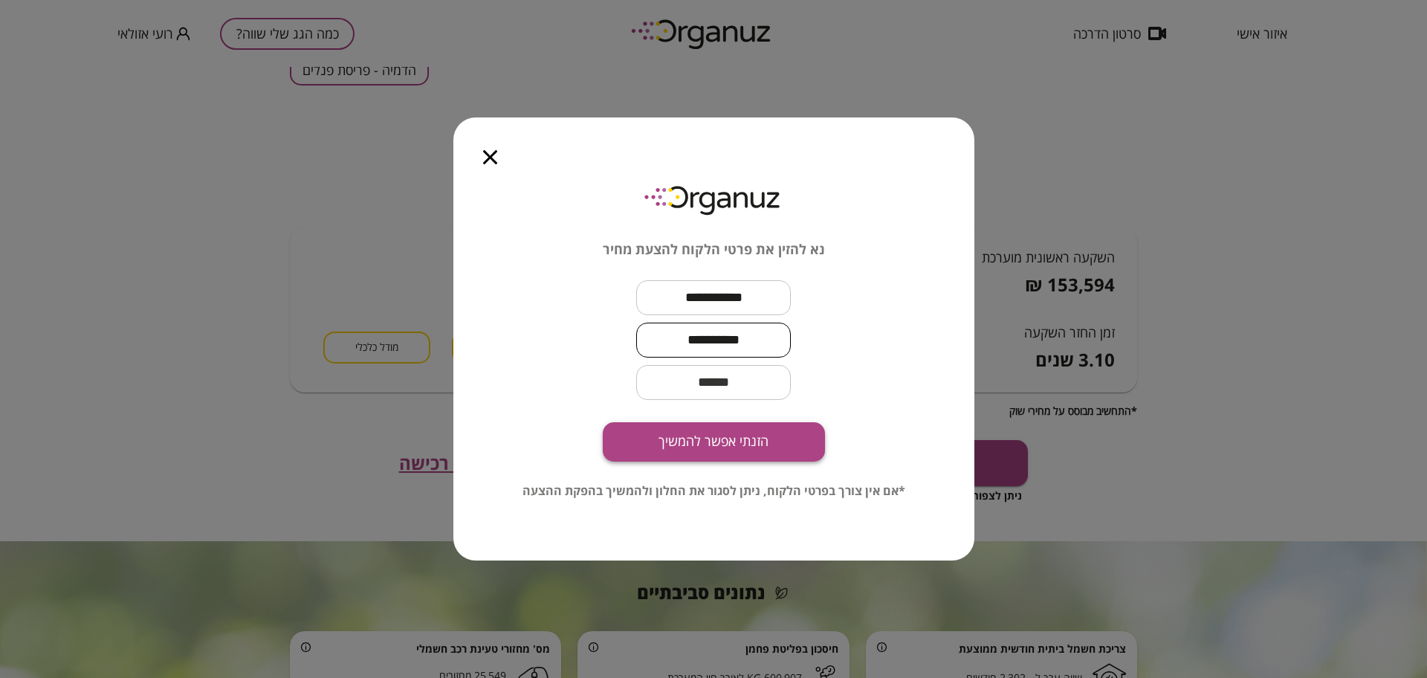
click at [792, 435] on button "הזנתי אפשר להמשיך" at bounding box center [714, 441] width 222 height 39
